Goal: Task Accomplishment & Management: Use online tool/utility

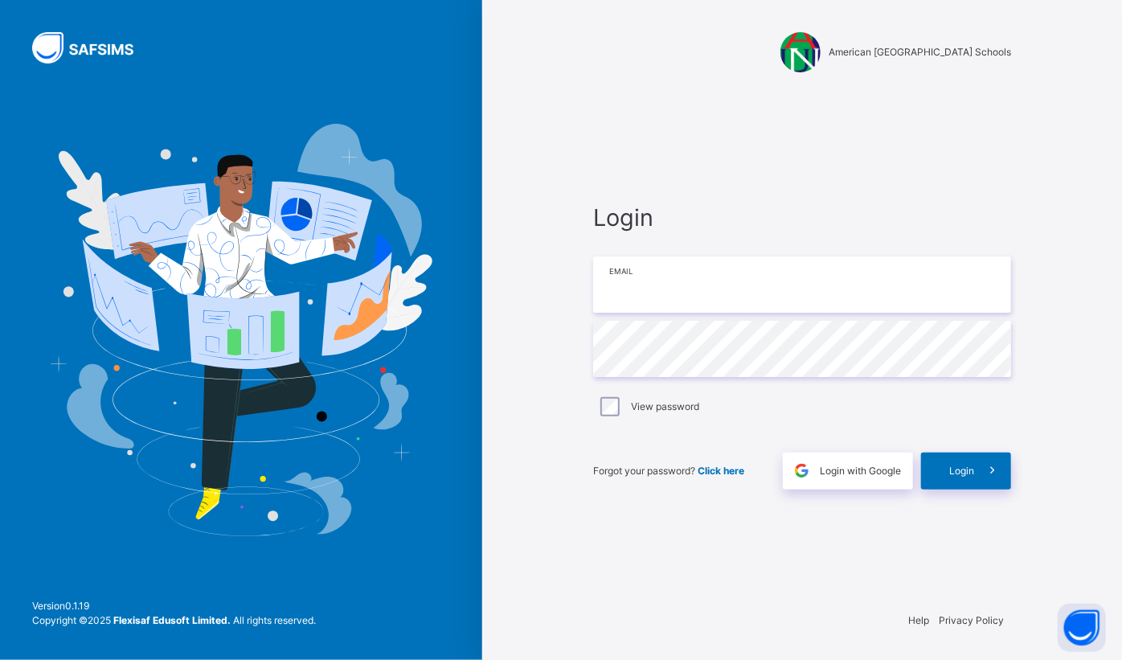
click at [815, 285] on input "email" at bounding box center [802, 284] width 418 height 56
click at [834, 286] on input "email" at bounding box center [802, 284] width 418 height 56
type input "**********"
click at [799, 422] on div "View password" at bounding box center [802, 407] width 418 height 34
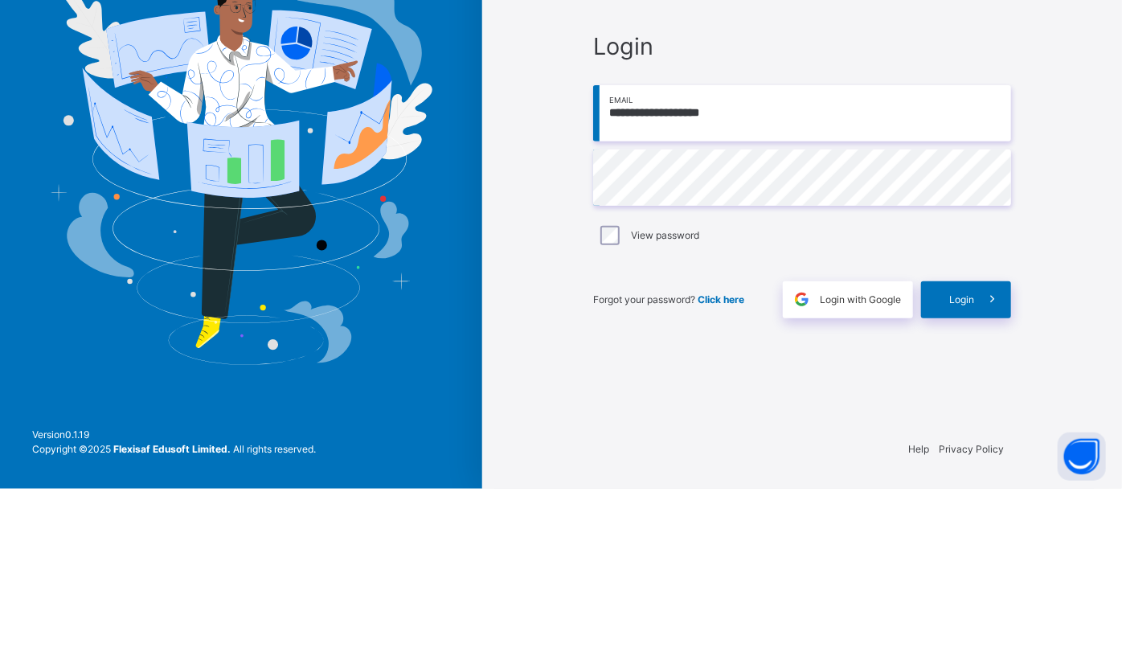
click at [973, 466] on span "Login" at bounding box center [962, 471] width 25 height 14
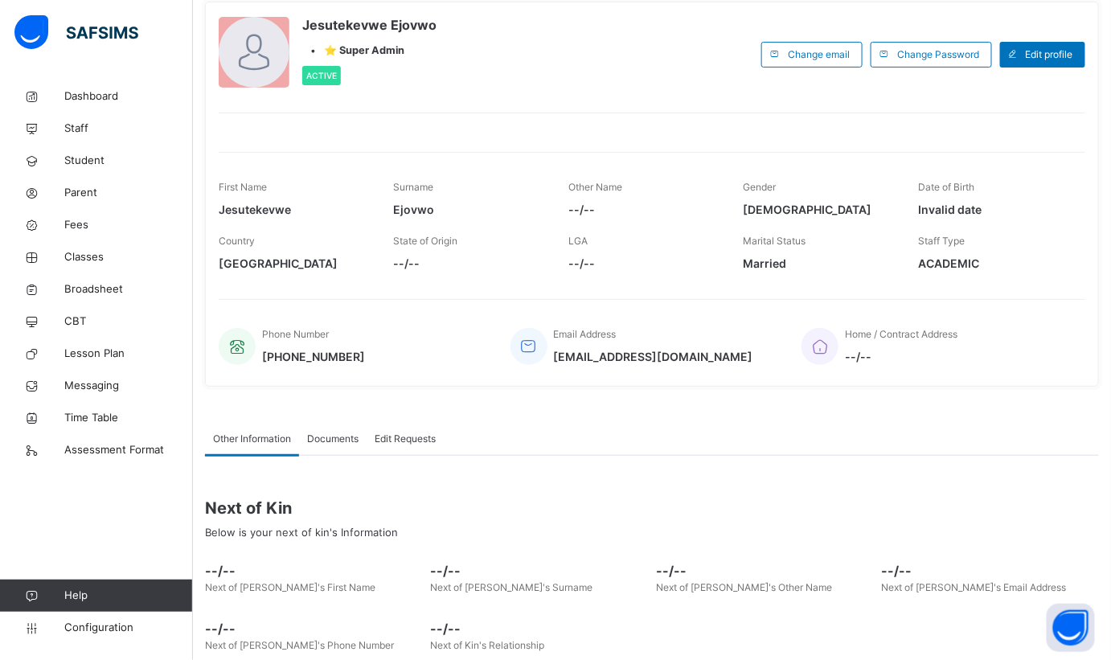
click at [107, 618] on link "Configuration" at bounding box center [96, 628] width 192 height 32
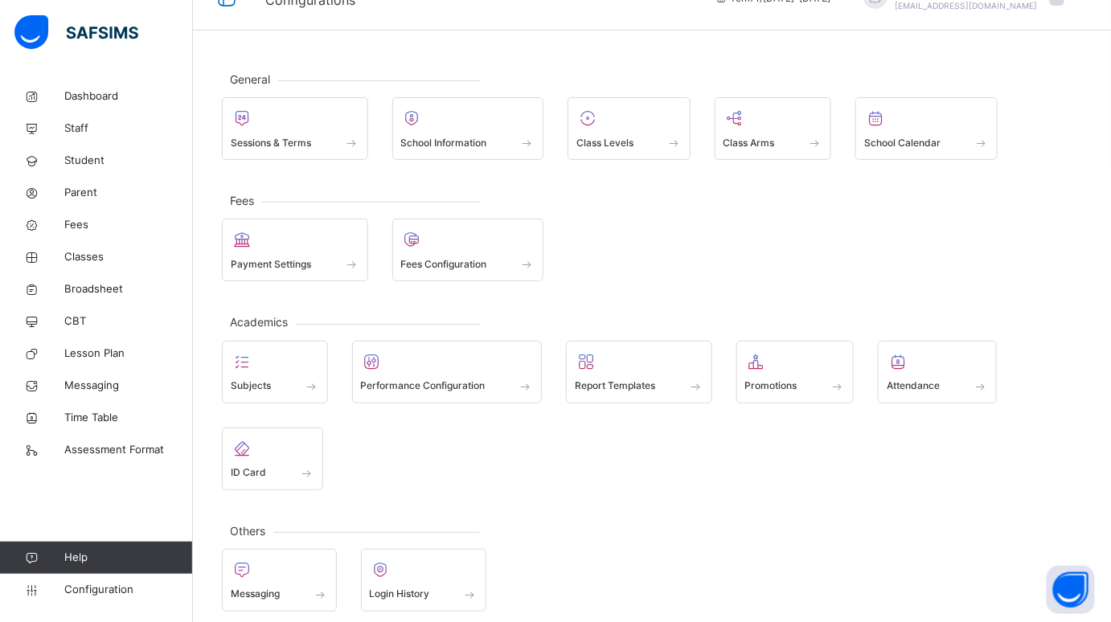
scroll to position [43, 0]
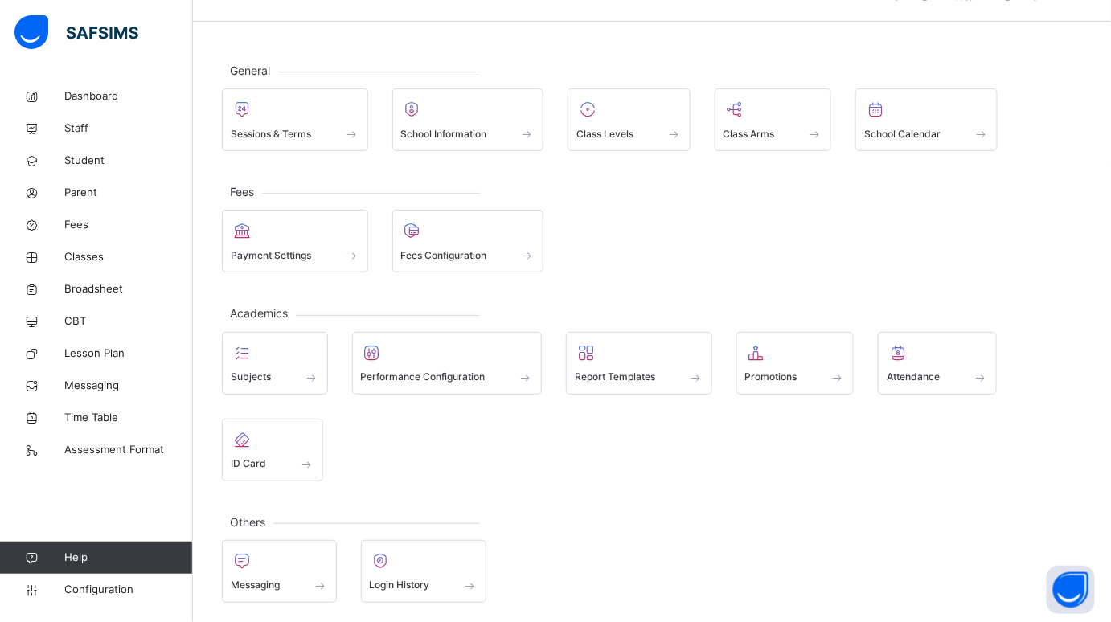
click at [91, 257] on span "Classes" at bounding box center [128, 257] width 129 height 16
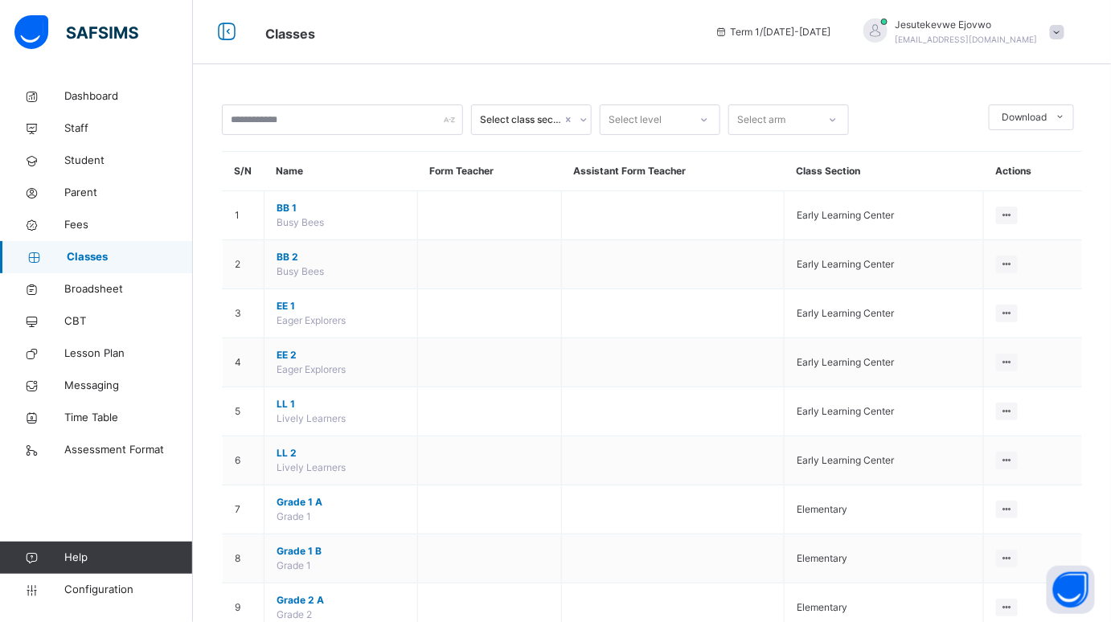
click at [332, 229] on td "BB 1 Busy Bees" at bounding box center [342, 215] width 154 height 49
click at [347, 210] on span "BB 1" at bounding box center [341, 208] width 129 height 14
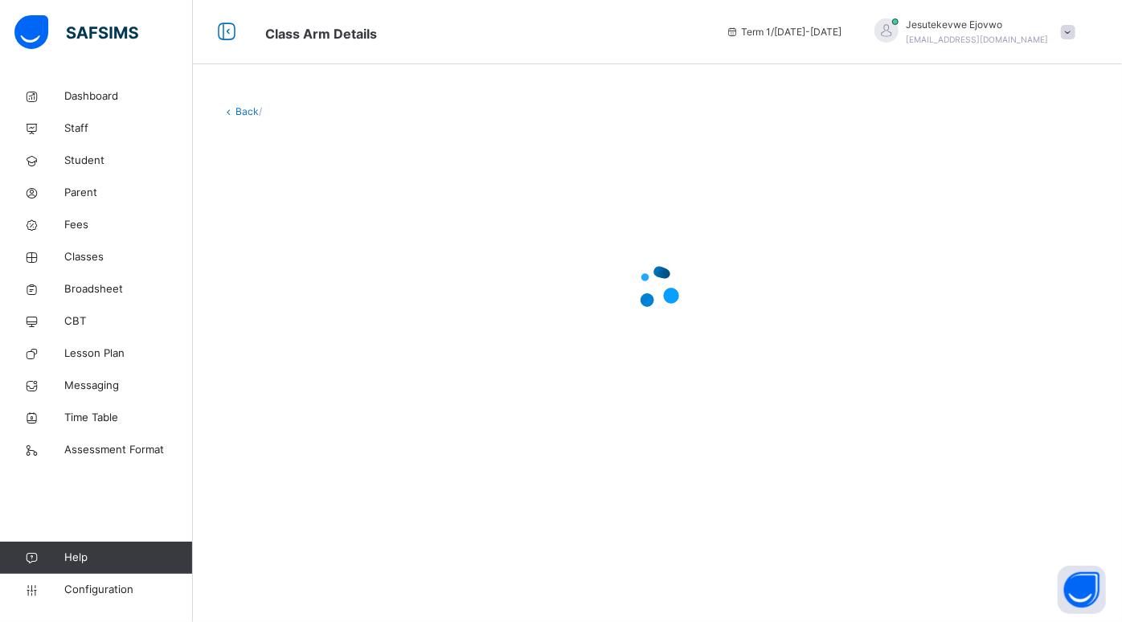
click at [343, 216] on div at bounding box center [658, 288] width 872 height 306
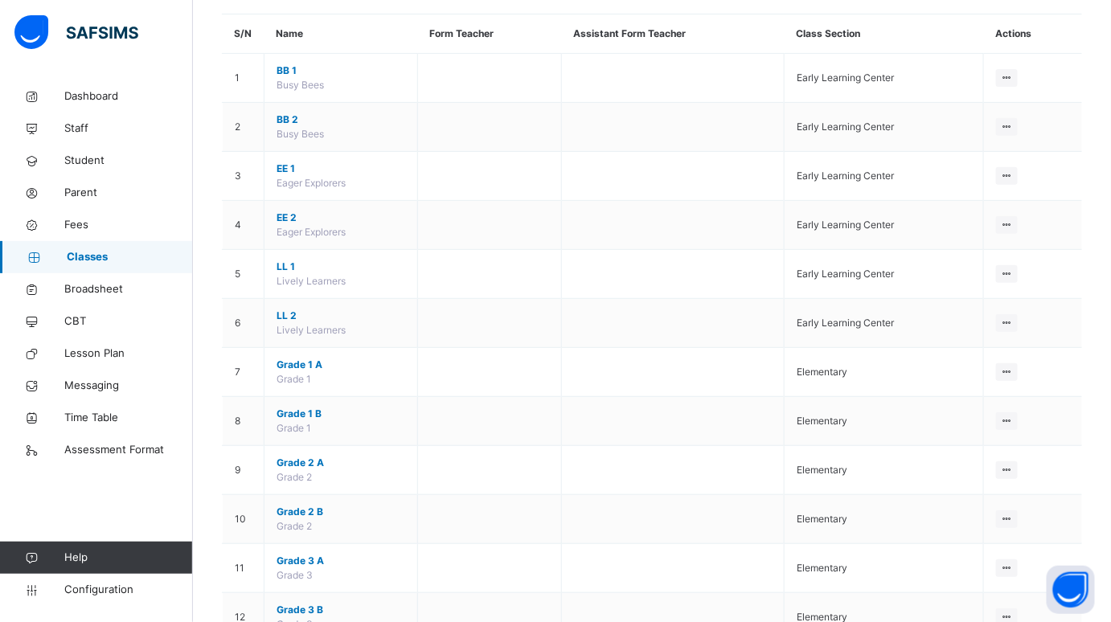
scroll to position [164, 0]
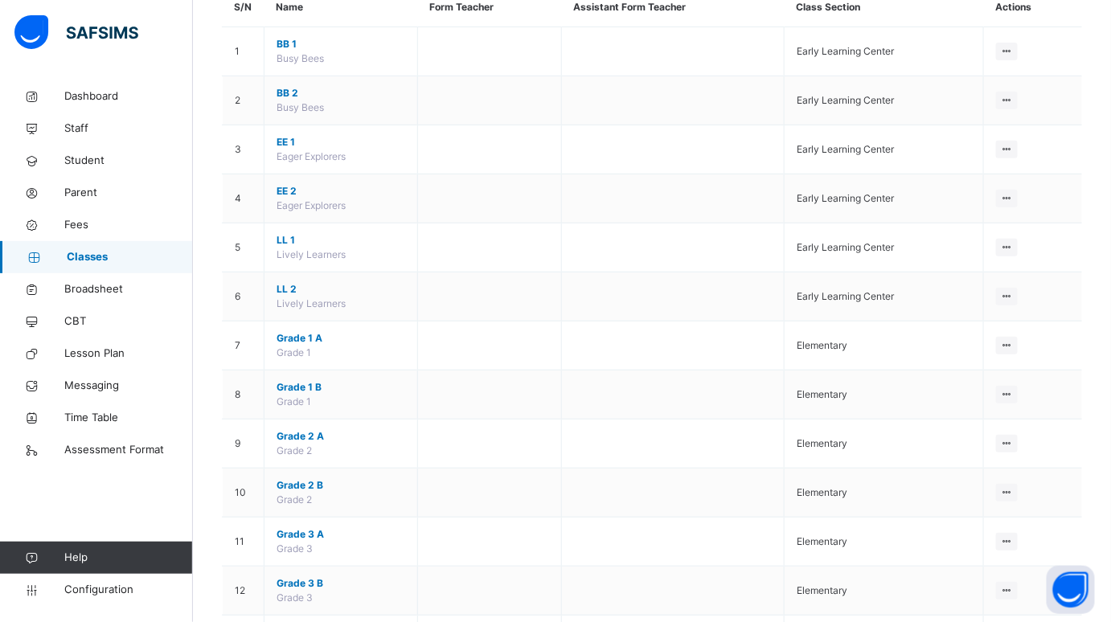
click at [336, 339] on span "Grade 1 A" at bounding box center [341, 338] width 129 height 14
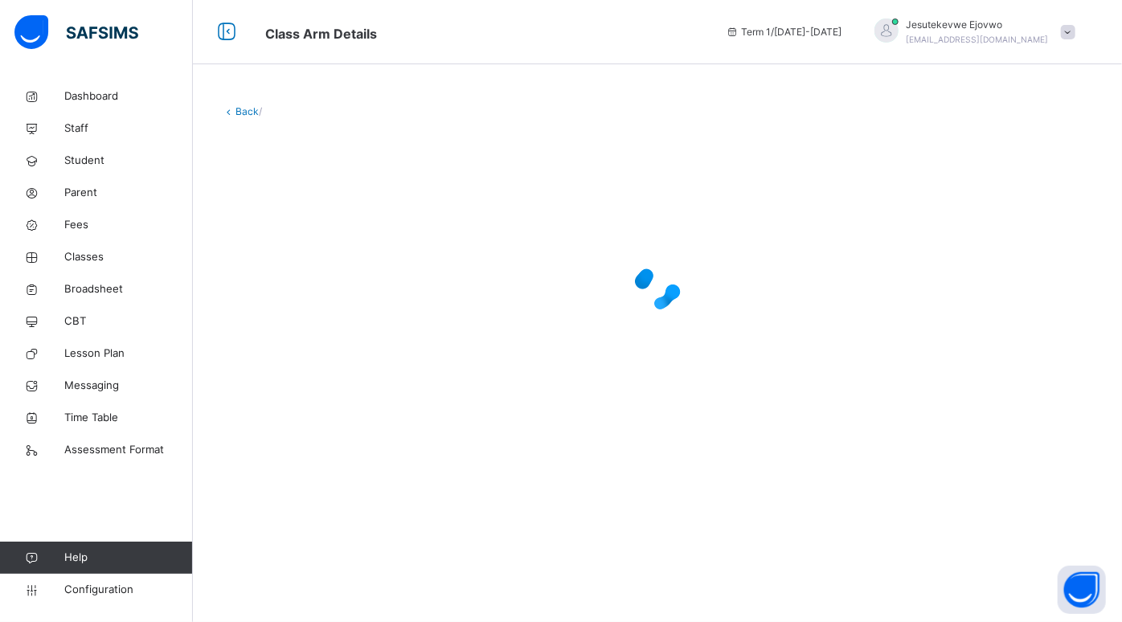
click at [332, 345] on div at bounding box center [658, 288] width 872 height 306
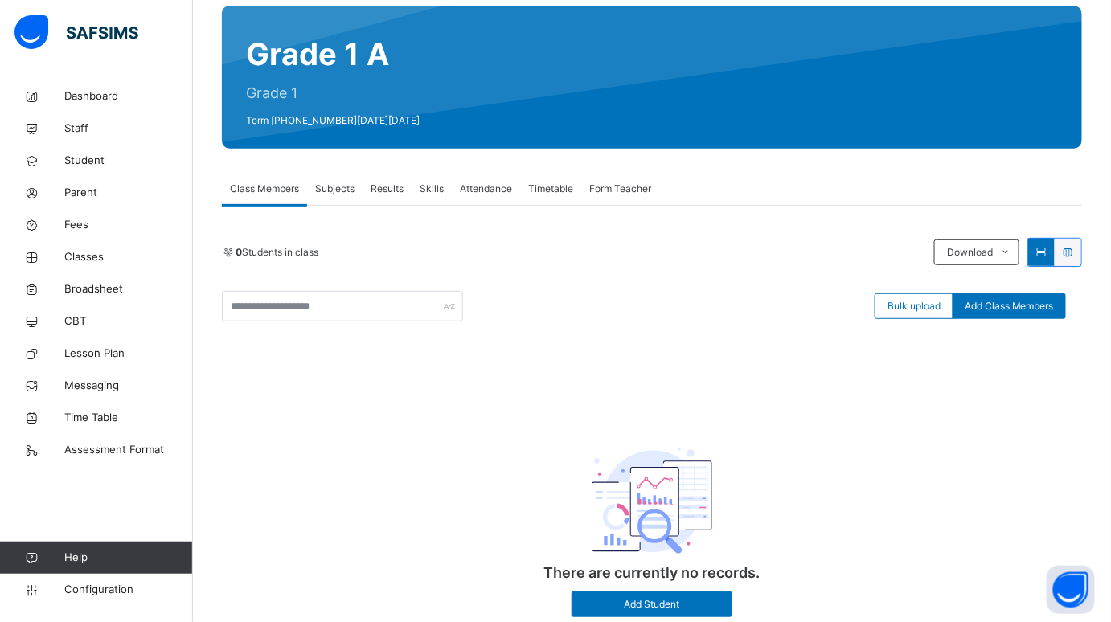
scroll to position [137, 0]
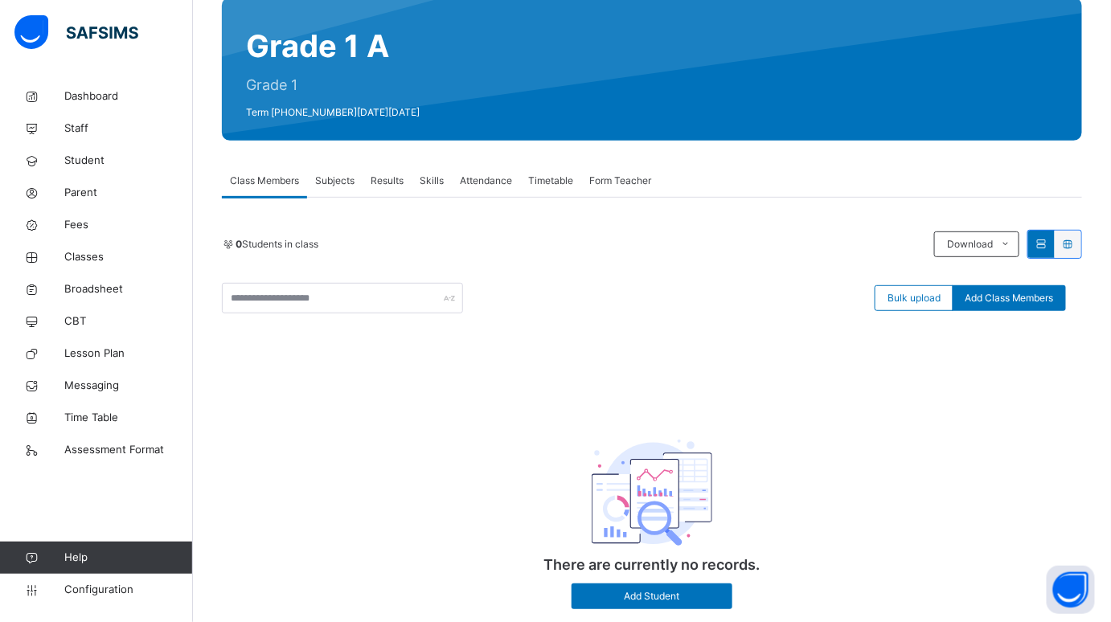
click at [339, 184] on span "Subjects" at bounding box center [334, 181] width 39 height 14
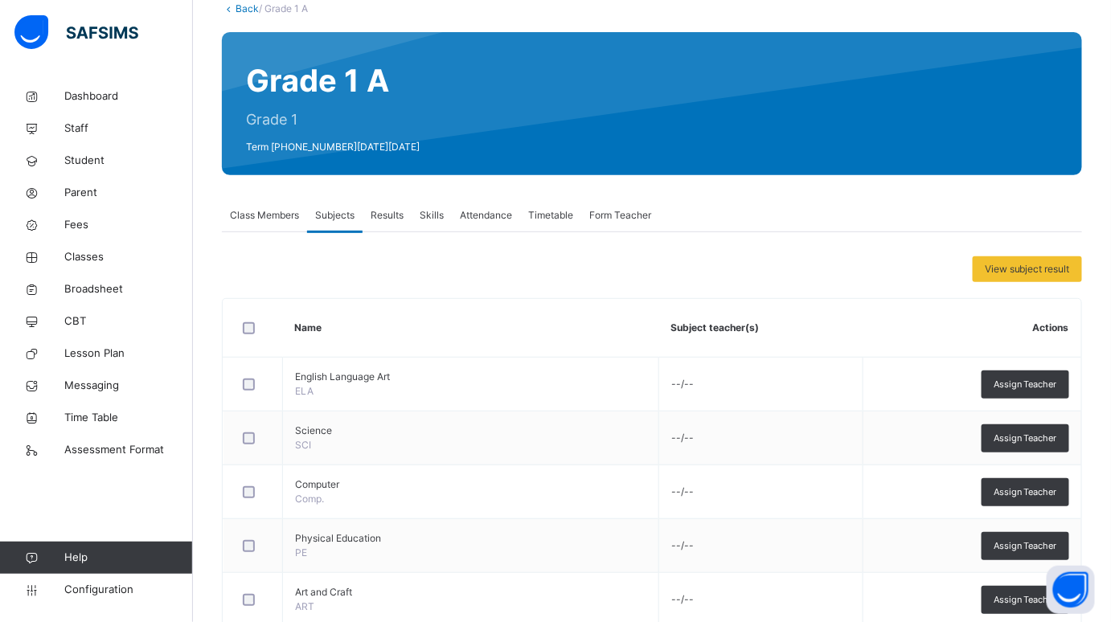
scroll to position [104, 0]
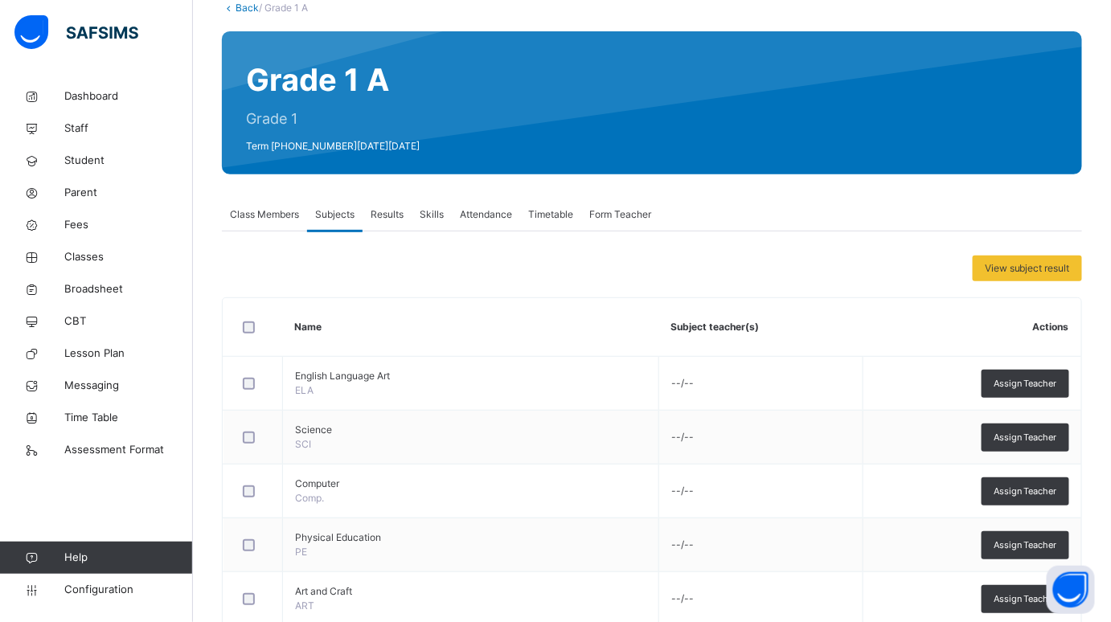
click at [96, 597] on span "Configuration" at bounding box center [128, 590] width 128 height 16
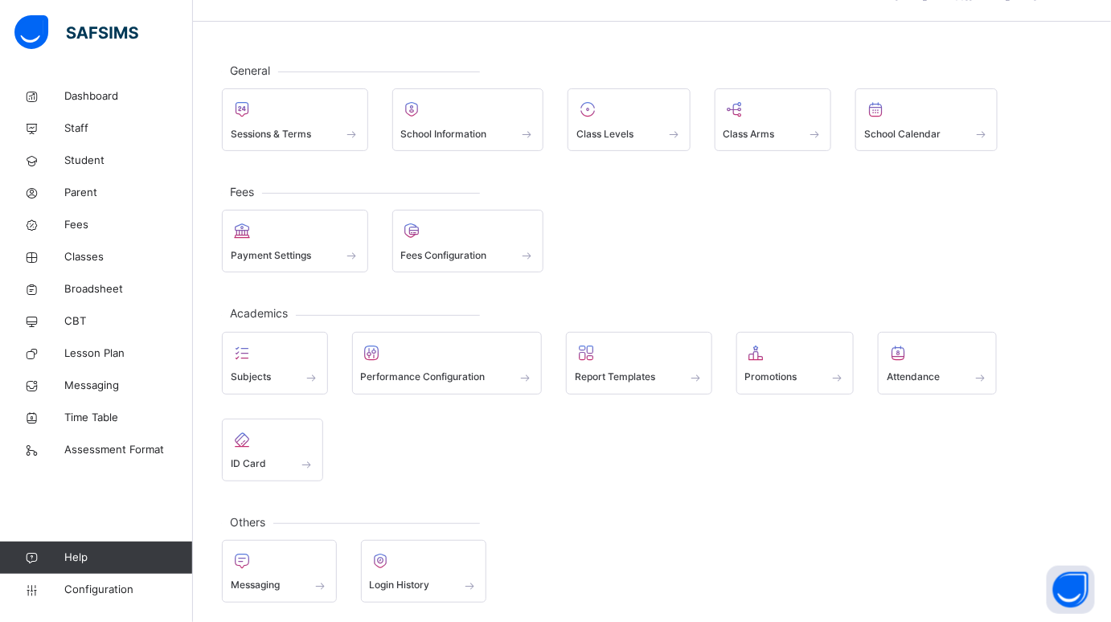
click at [492, 359] on div at bounding box center [447, 353] width 173 height 24
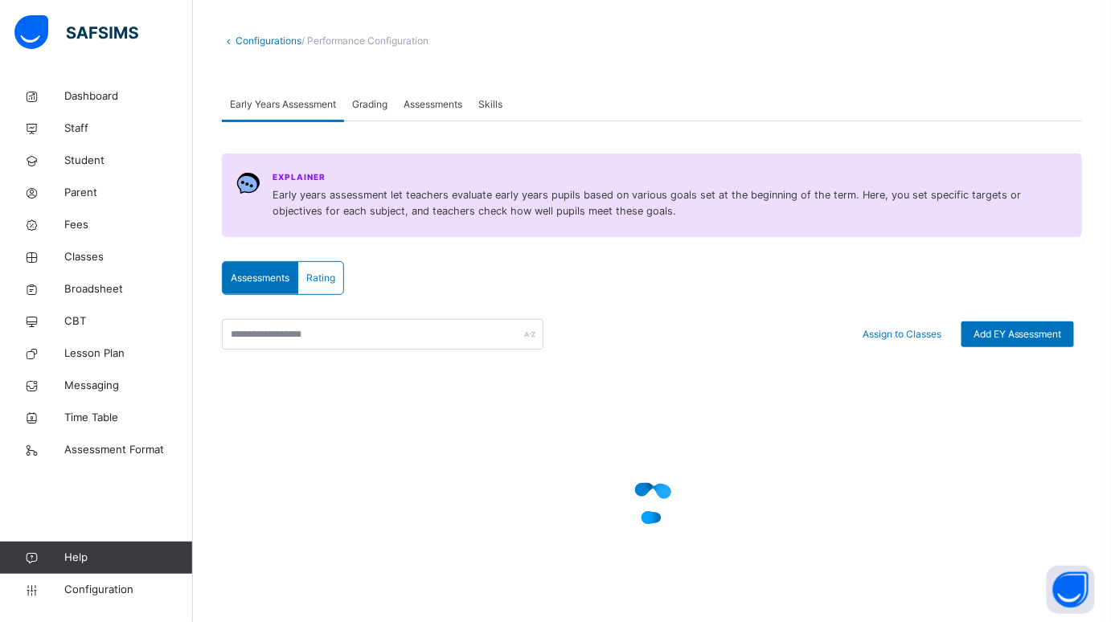
scroll to position [104, 0]
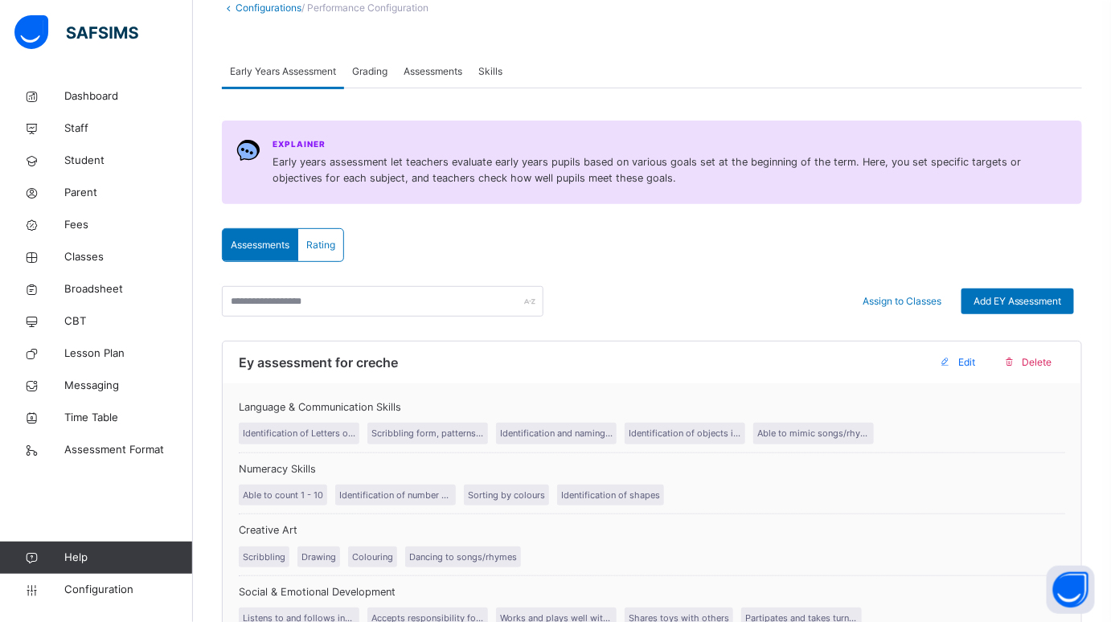
click at [441, 62] on div "Assessments" at bounding box center [433, 71] width 75 height 32
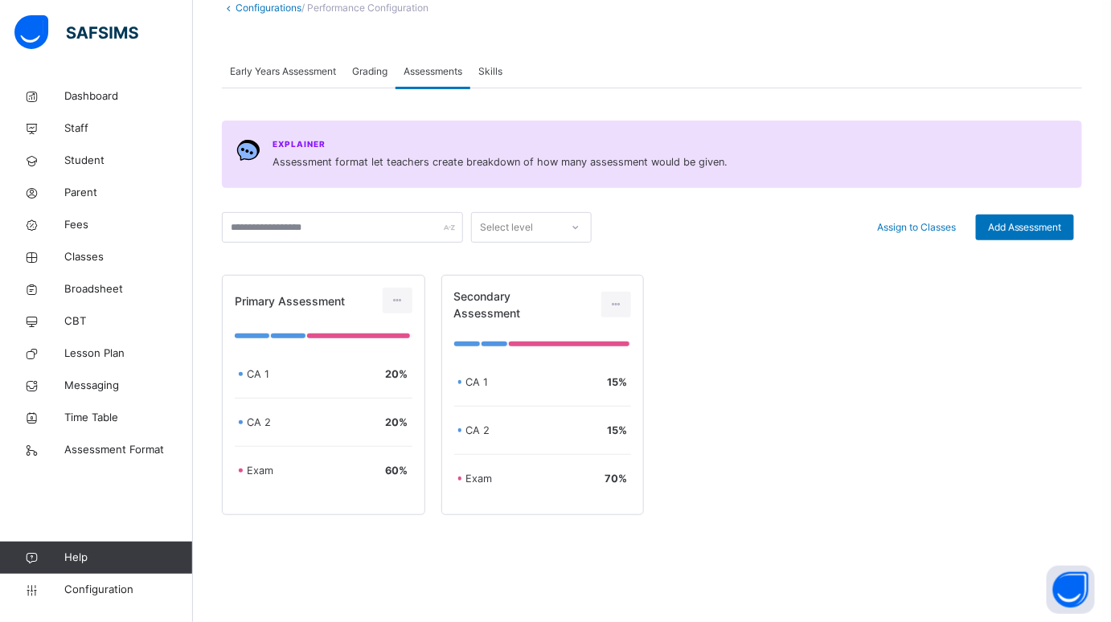
click at [1036, 226] on span "Add Assessment" at bounding box center [1025, 227] width 74 height 14
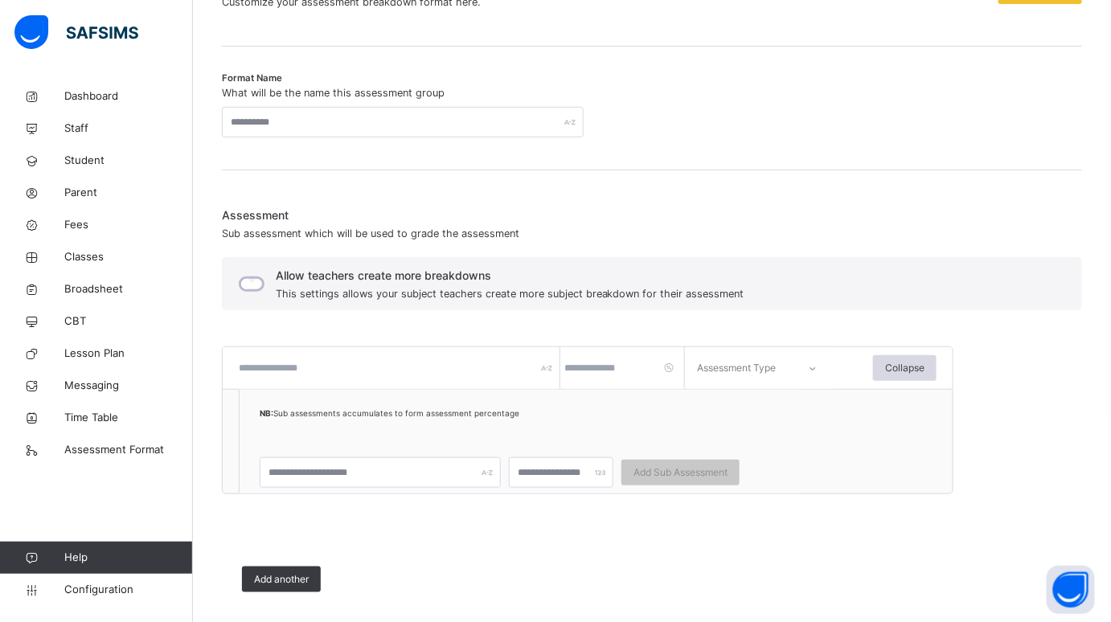
scroll to position [125, 0]
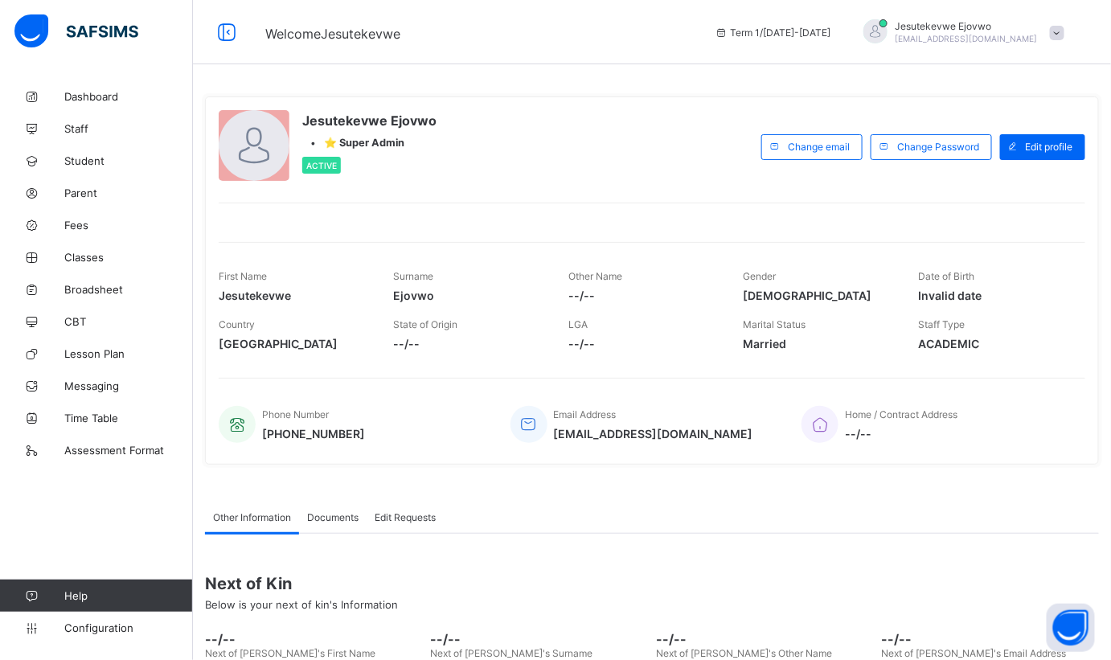
click at [88, 168] on link "Student" at bounding box center [96, 161] width 193 height 32
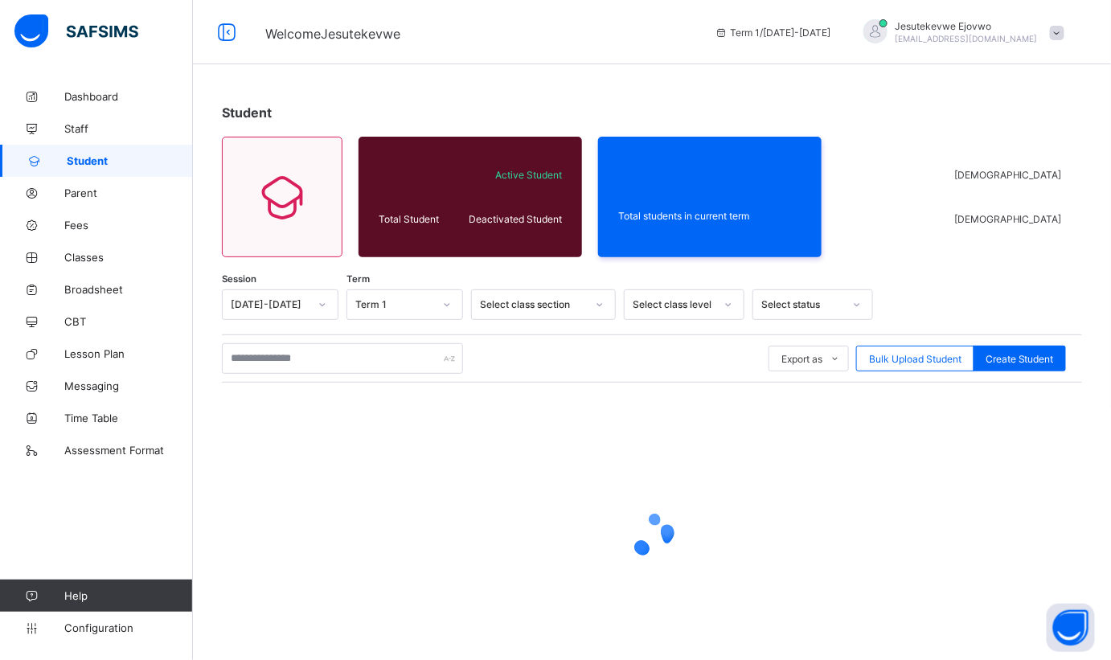
click at [96, 137] on link "Staff" at bounding box center [96, 129] width 193 height 32
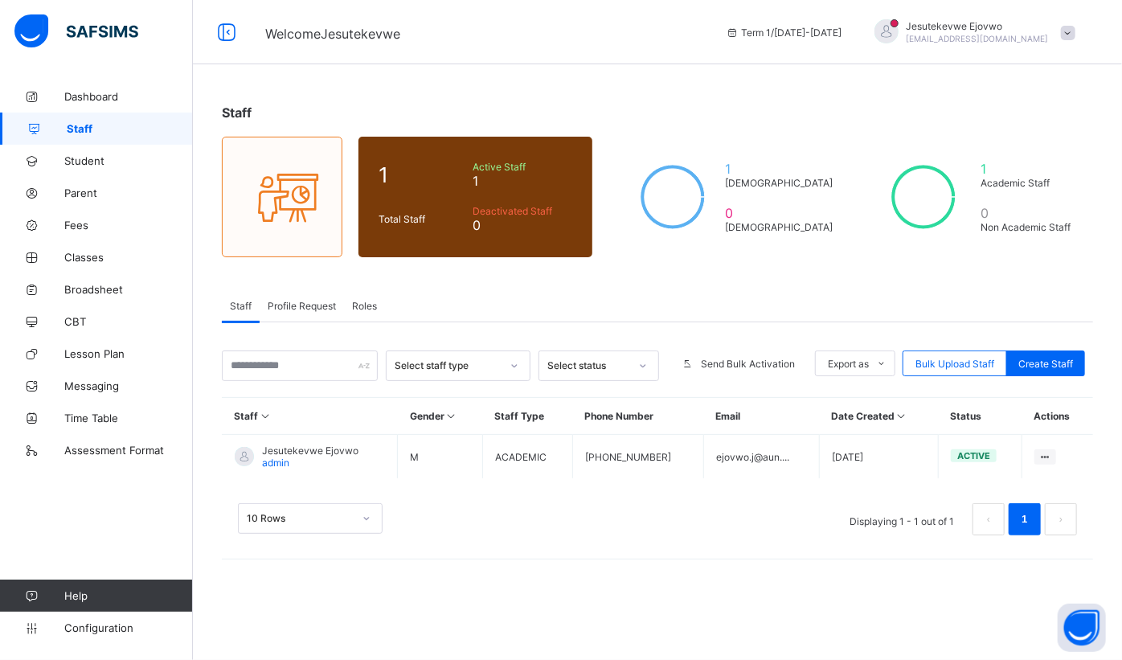
click at [975, 367] on span "Bulk Upload Staff" at bounding box center [955, 364] width 79 height 12
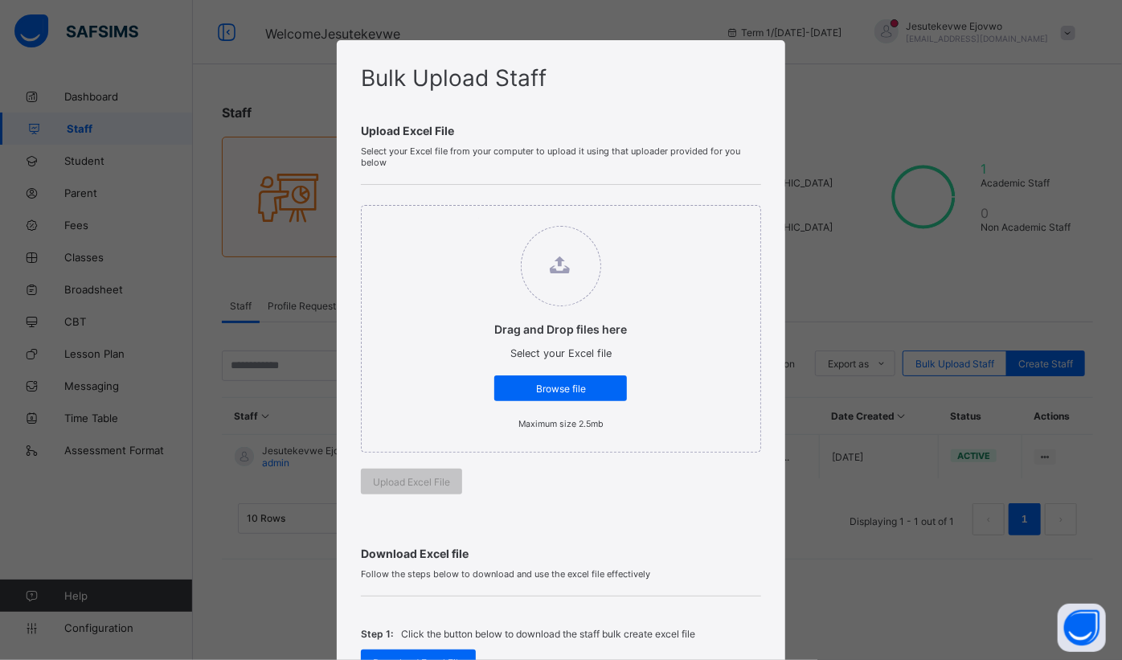
click at [567, 389] on span "Browse file" at bounding box center [561, 389] width 109 height 12
click at [478, 218] on input "Drag and Drop files here Select your Excel file Browse file Maximum size 2.5mb" at bounding box center [478, 218] width 0 height 0
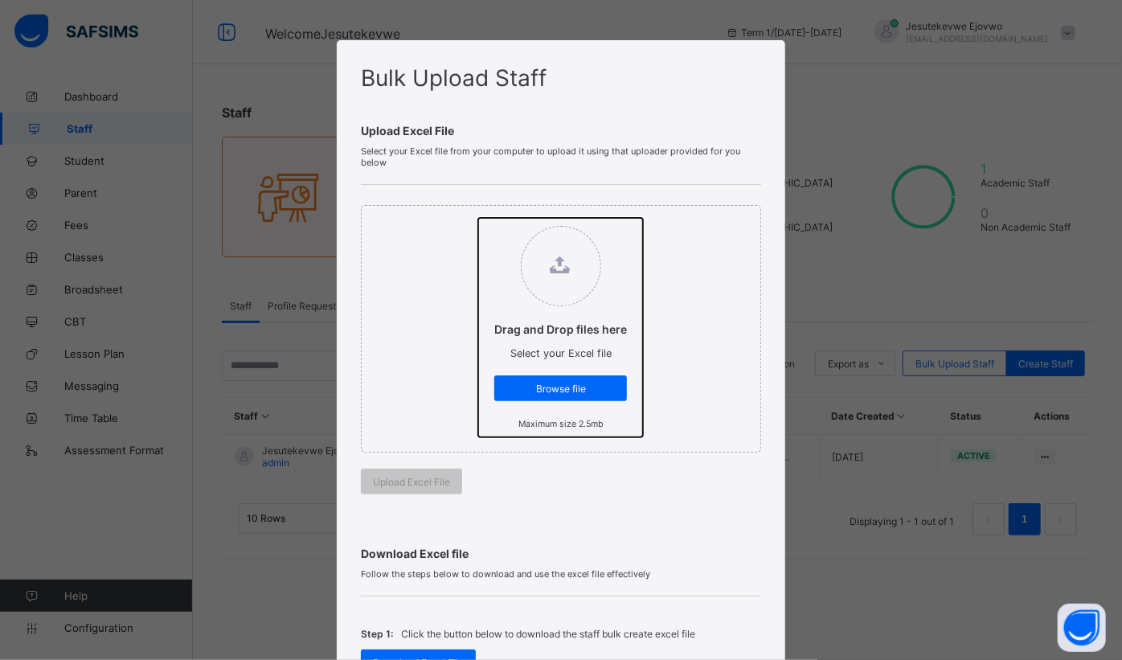
type input "**********"
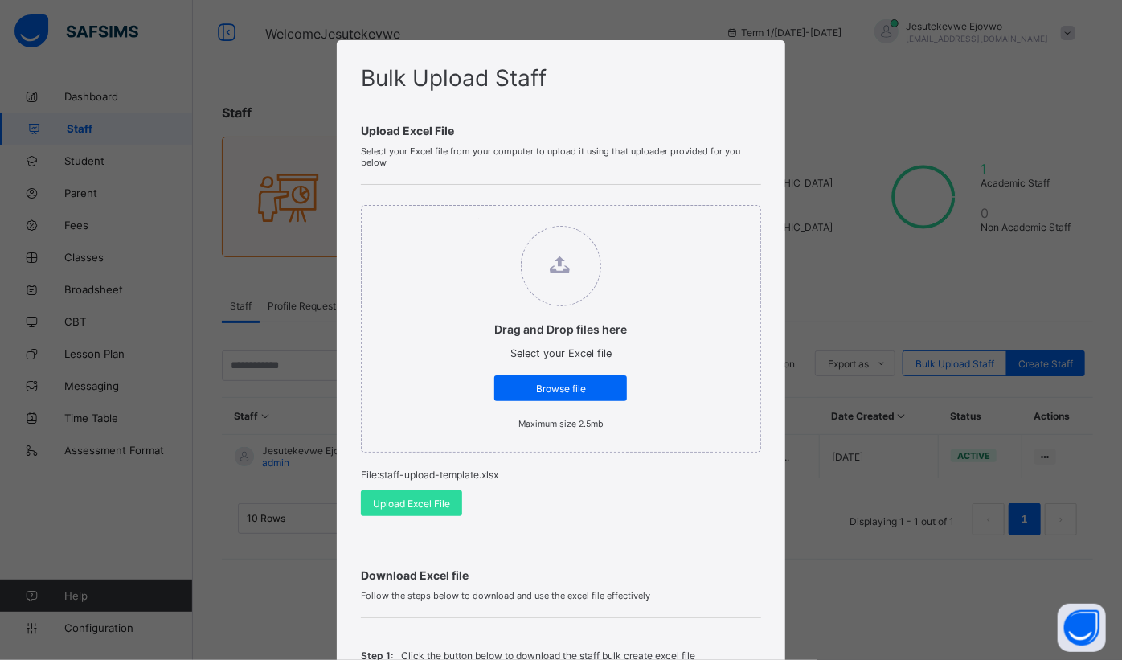
click at [377, 498] on span "Upload Excel File" at bounding box center [411, 504] width 77 height 12
click at [581, 389] on span "Browse file" at bounding box center [561, 389] width 109 height 12
click at [478, 218] on input "Drag and Drop files here Select your Excel file Browse file Maximum size 2.5mb" at bounding box center [478, 218] width 0 height 0
click at [425, 503] on span "Upload Excel File" at bounding box center [411, 504] width 77 height 12
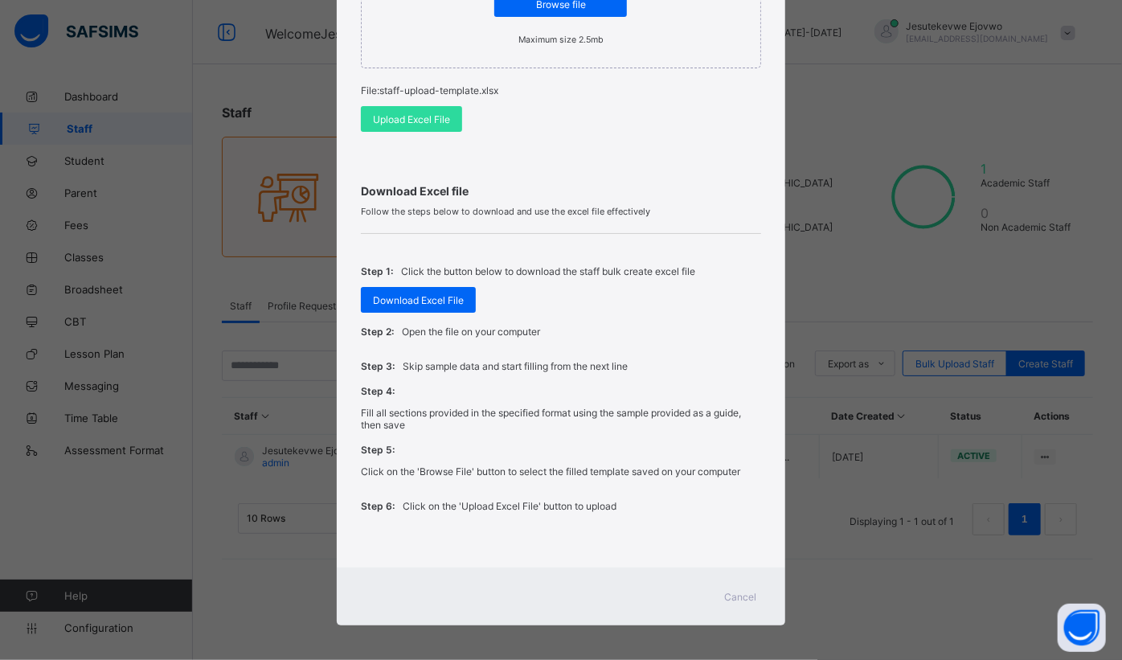
scroll to position [386, 0]
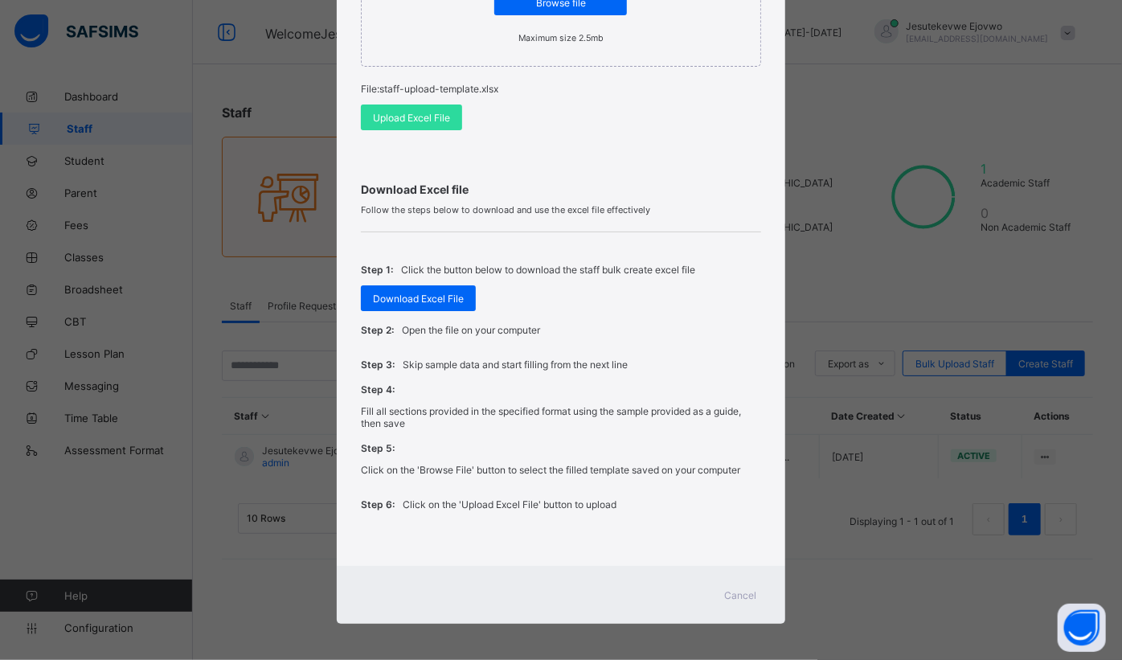
click at [399, 121] on span "Upload Excel File" at bounding box center [411, 118] width 77 height 12
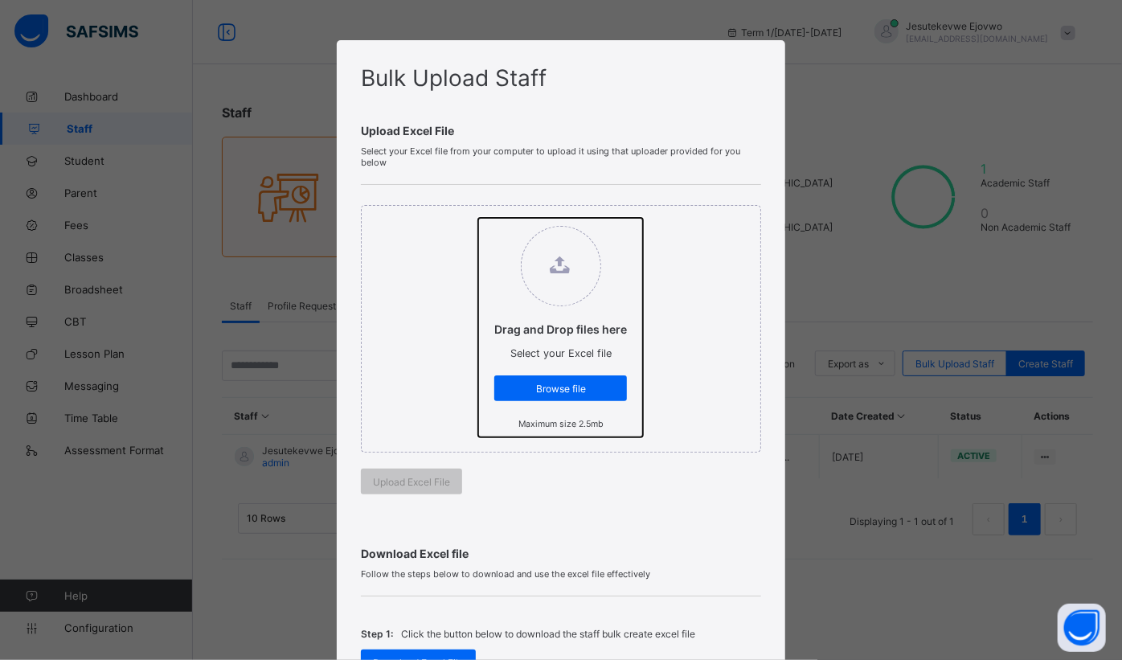
type input "**********"
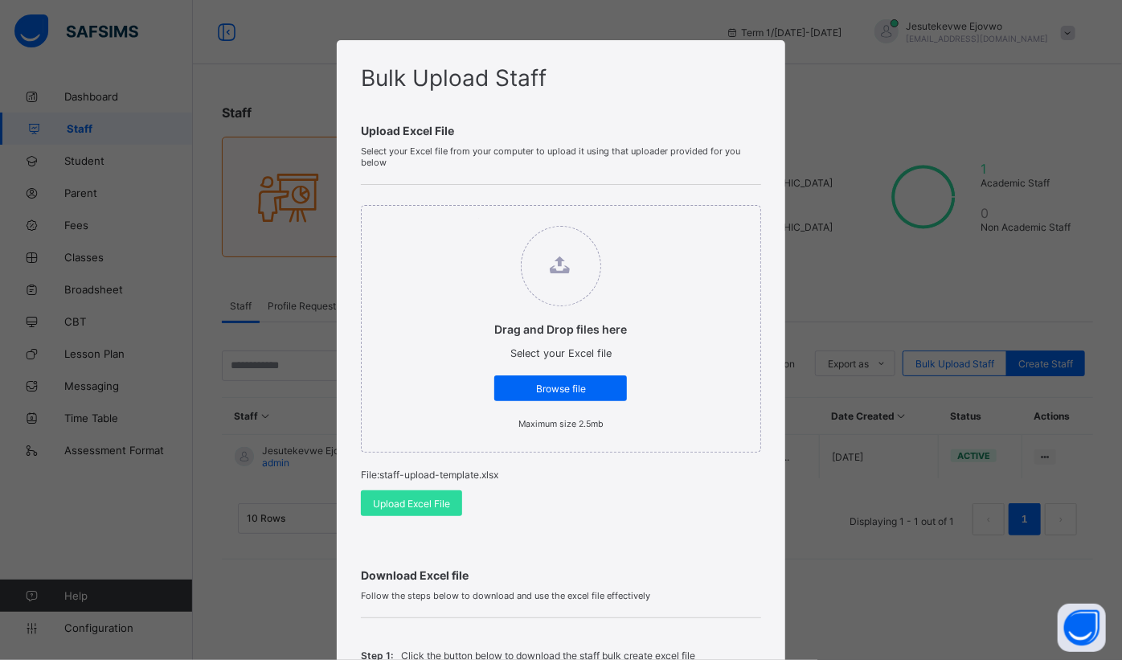
click at [433, 501] on span "Upload Excel File" at bounding box center [411, 504] width 77 height 12
click at [553, 393] on span "Browse file" at bounding box center [561, 389] width 109 height 12
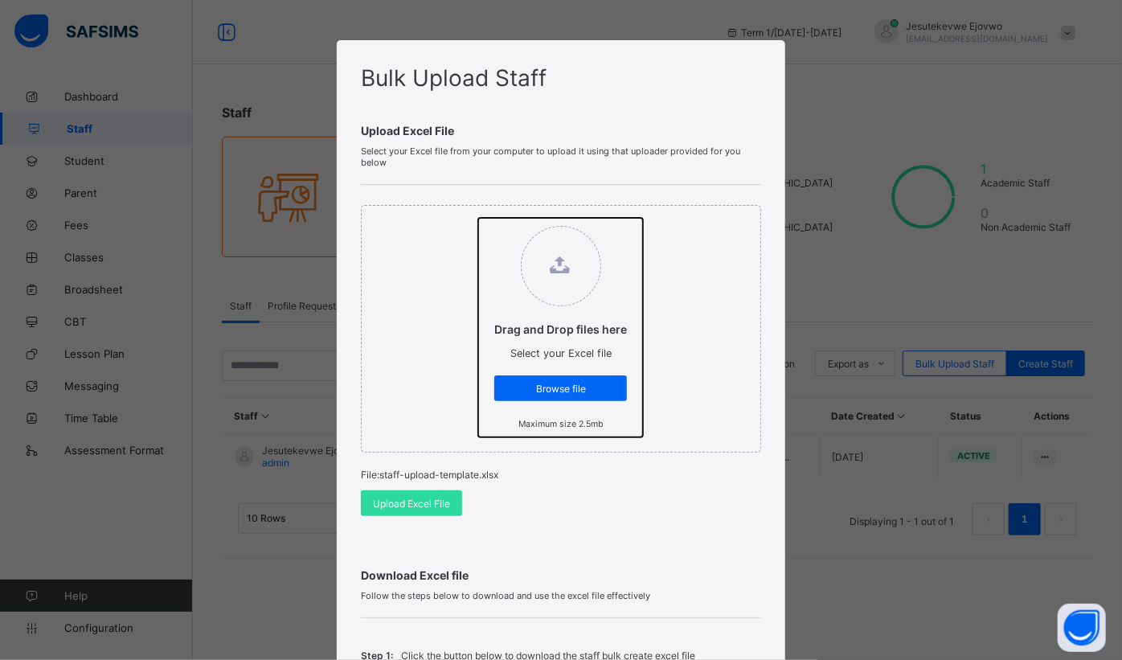
click at [478, 218] on input "Drag and Drop files here Select your Excel file Browse file Maximum size 2.5mb" at bounding box center [478, 218] width 0 height 0
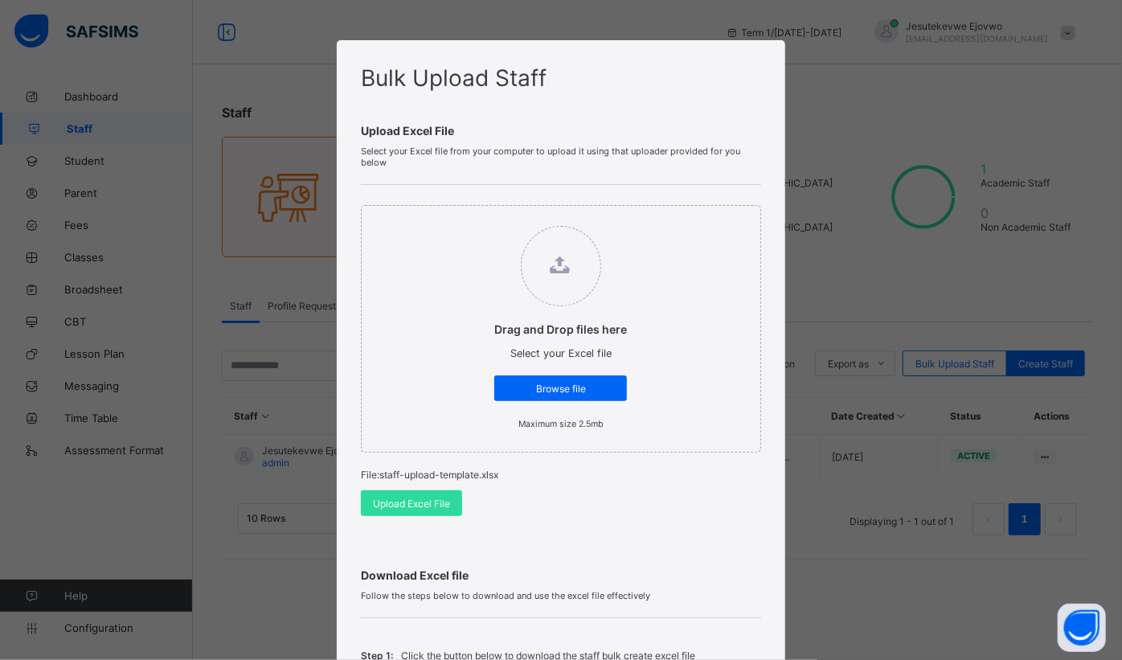
click at [439, 504] on span "Upload Excel File" at bounding box center [411, 504] width 77 height 12
click at [637, 13] on div "Bulk Upload Staff Upload Excel File Select your Excel file from your computer t…" at bounding box center [561, 330] width 1122 height 660
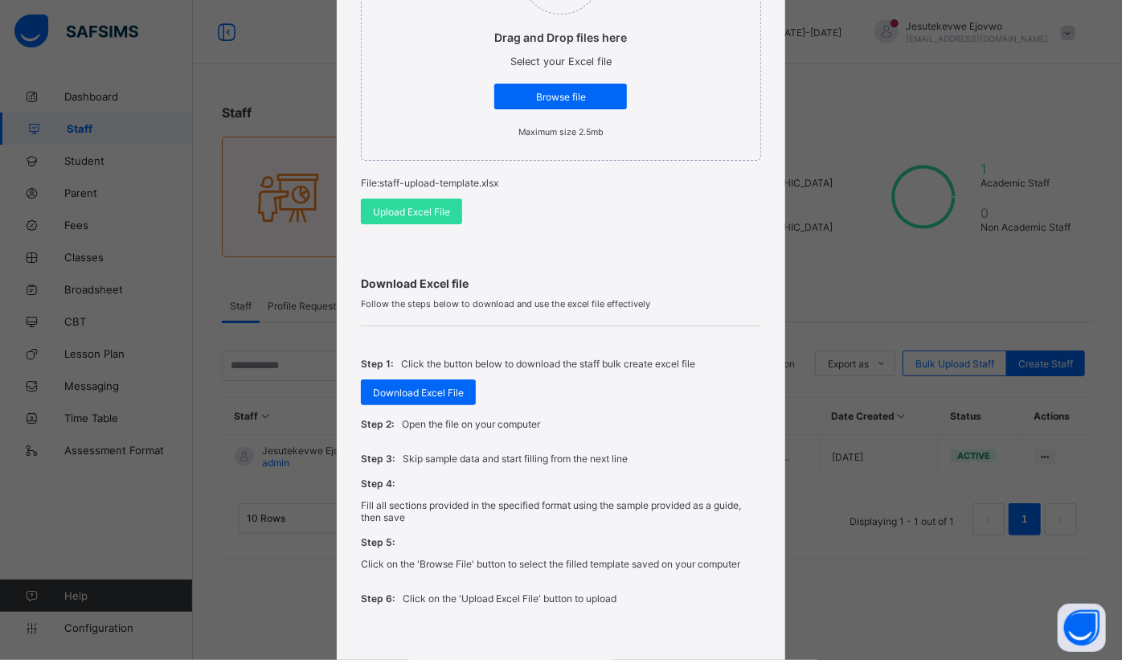
scroll to position [386, 0]
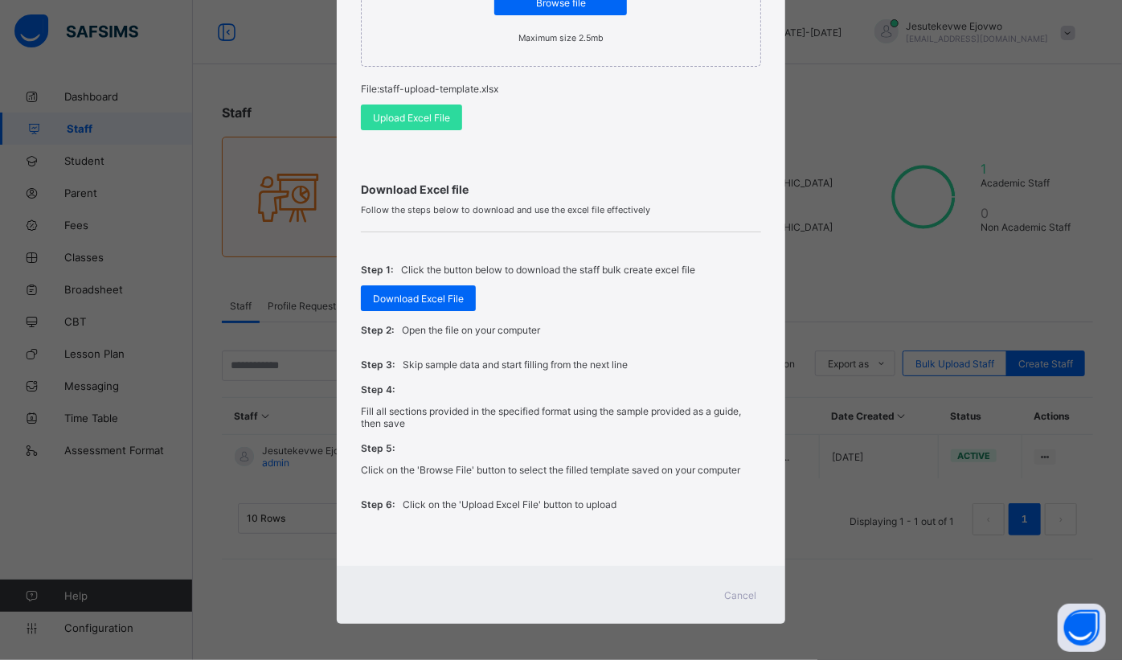
click at [742, 591] on span "Cancel" at bounding box center [740, 595] width 32 height 12
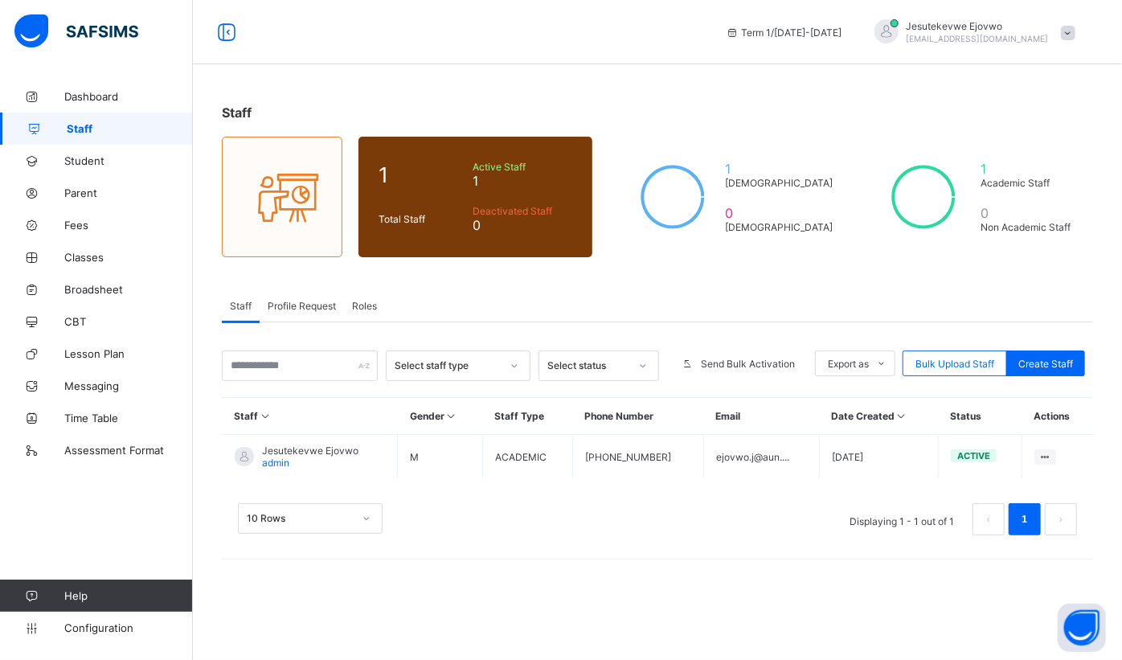
click at [958, 362] on span "Bulk Upload Staff" at bounding box center [955, 364] width 79 height 12
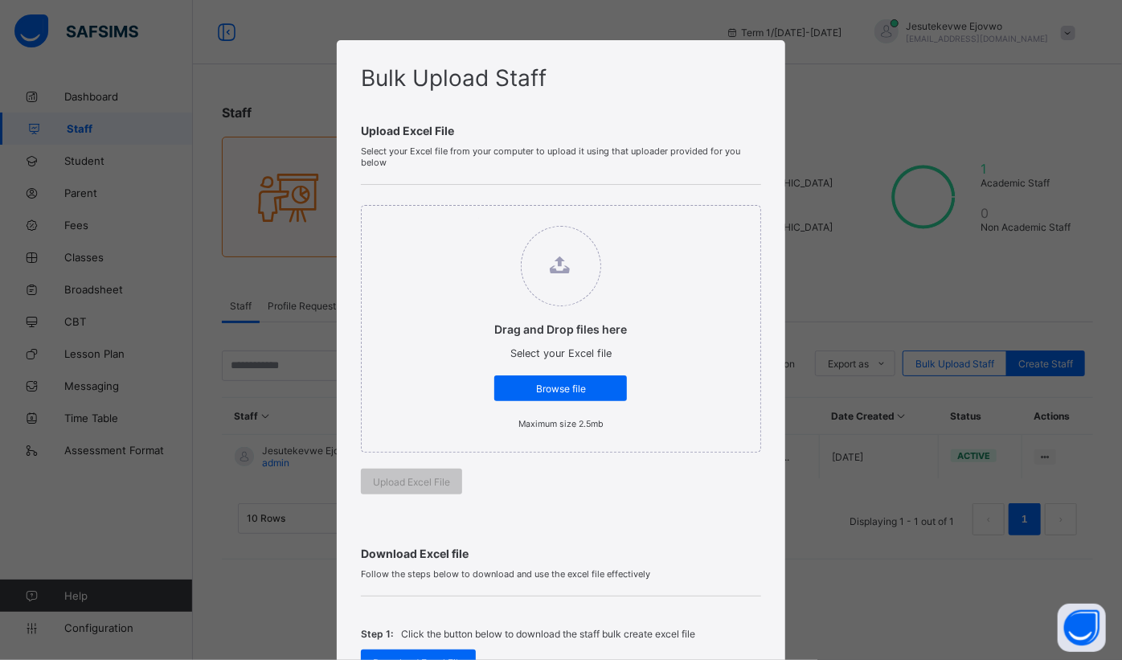
click at [566, 392] on span "Browse file" at bounding box center [561, 389] width 109 height 12
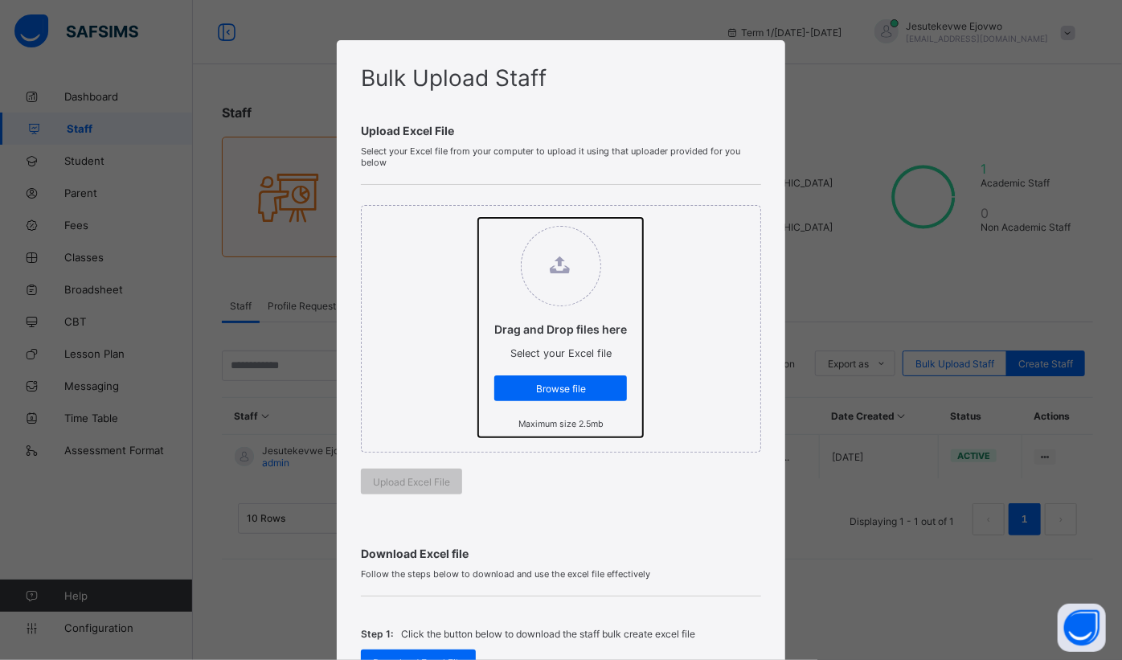
click at [478, 218] on input "Drag and Drop files here Select your Excel file Browse file Maximum size 2.5mb" at bounding box center [478, 218] width 0 height 0
type input "**********"
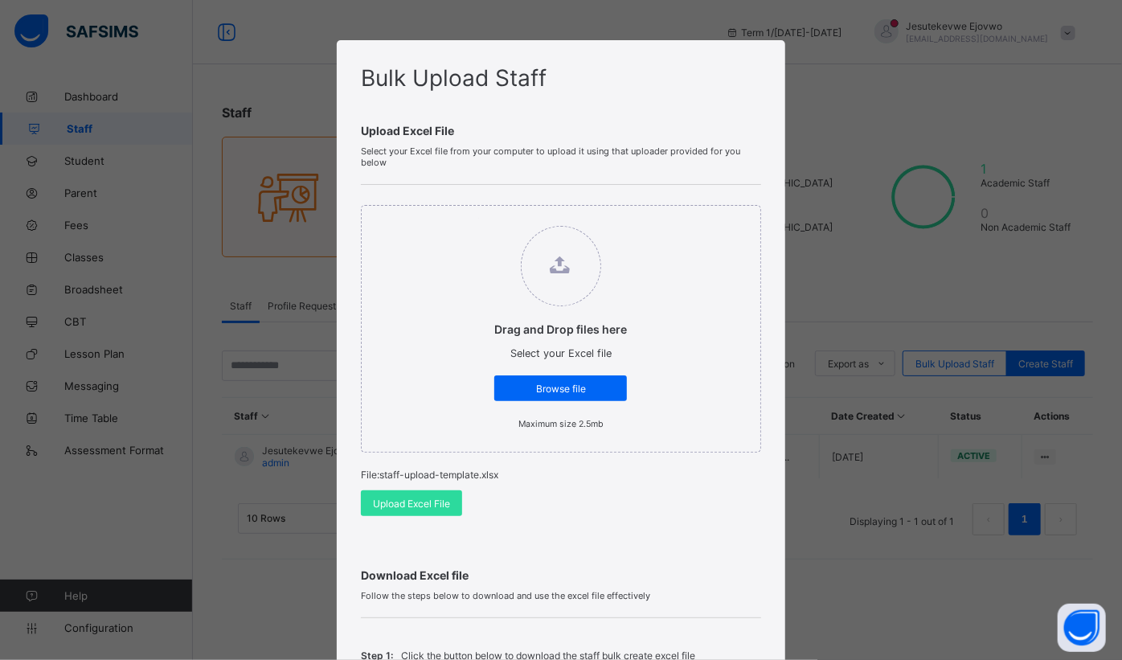
click at [416, 509] on div "Upload Excel File" at bounding box center [411, 503] width 101 height 26
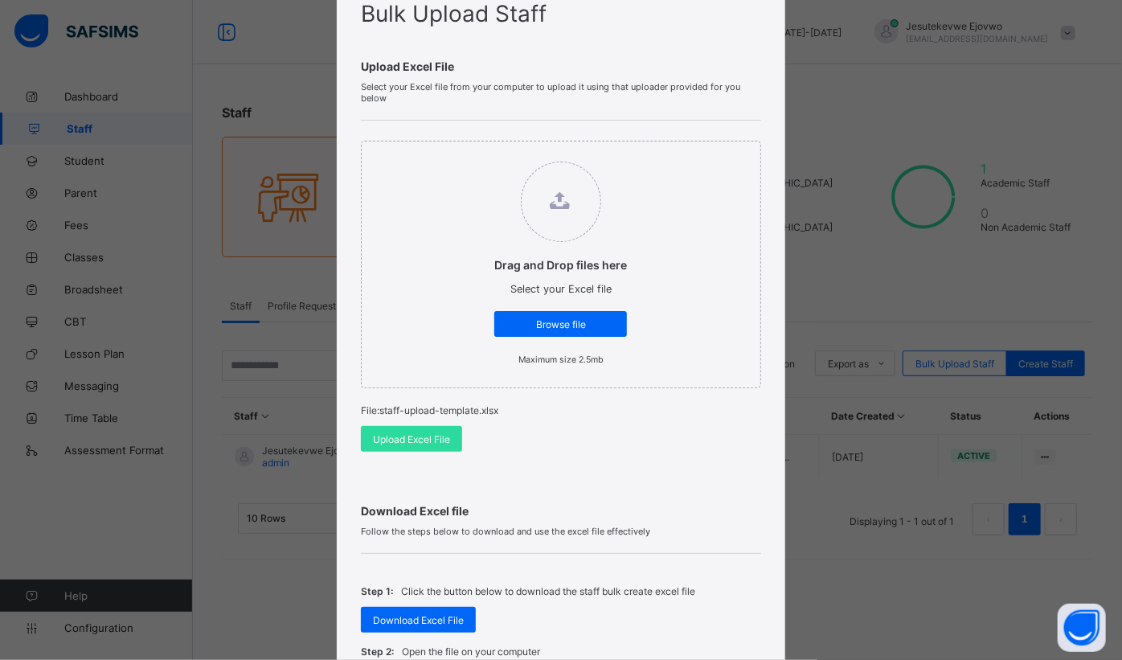
scroll to position [0, 0]
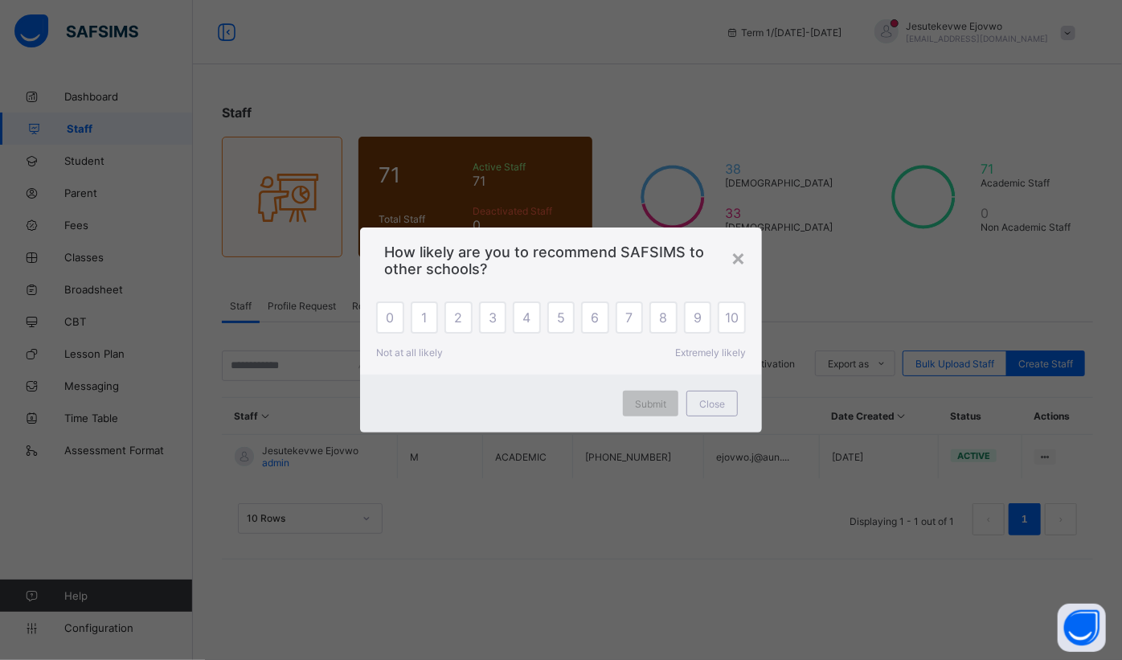
click at [736, 256] on div "×" at bounding box center [738, 257] width 15 height 27
